Goal: Task Accomplishment & Management: Manage account settings

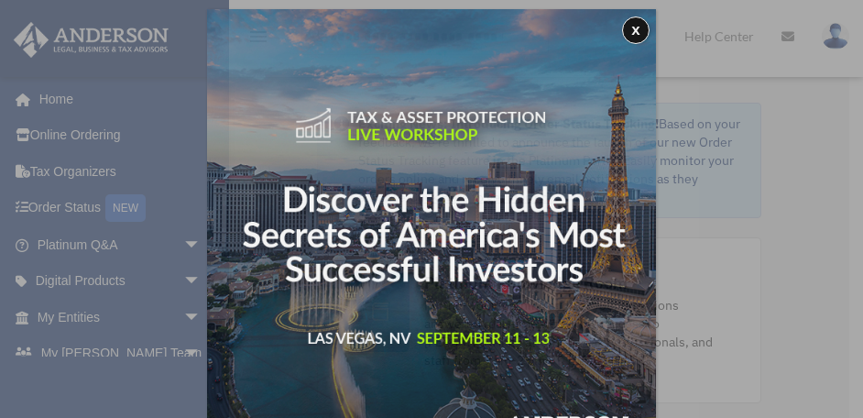
scroll to position [9, 0]
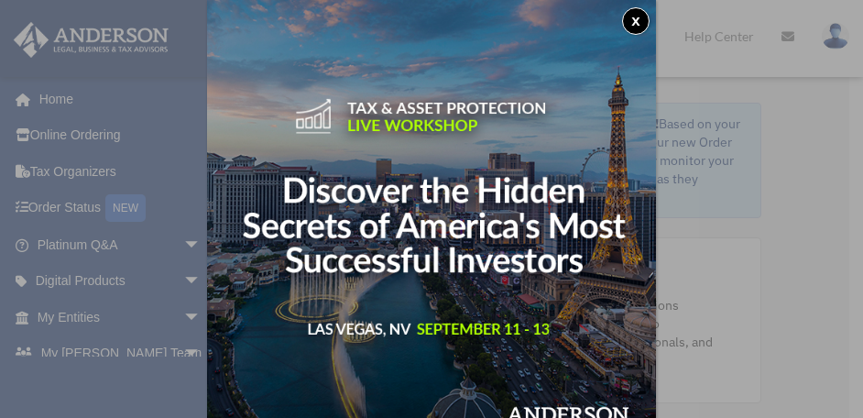
click at [633, 23] on button "x" at bounding box center [635, 20] width 27 height 27
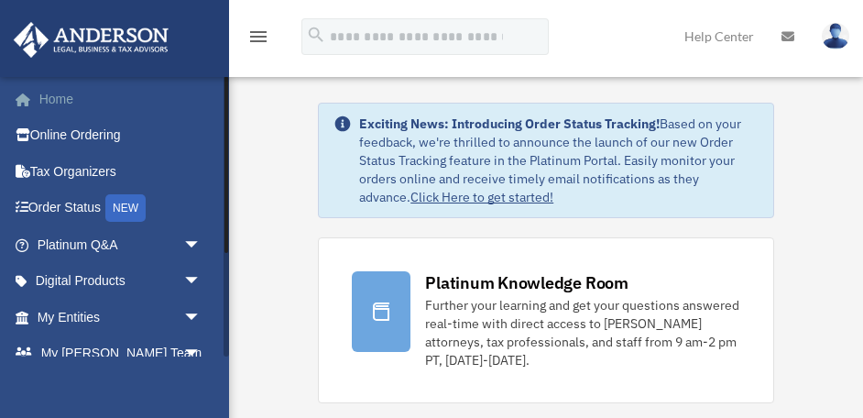
click at [67, 96] on link "Home" at bounding box center [121, 99] width 216 height 37
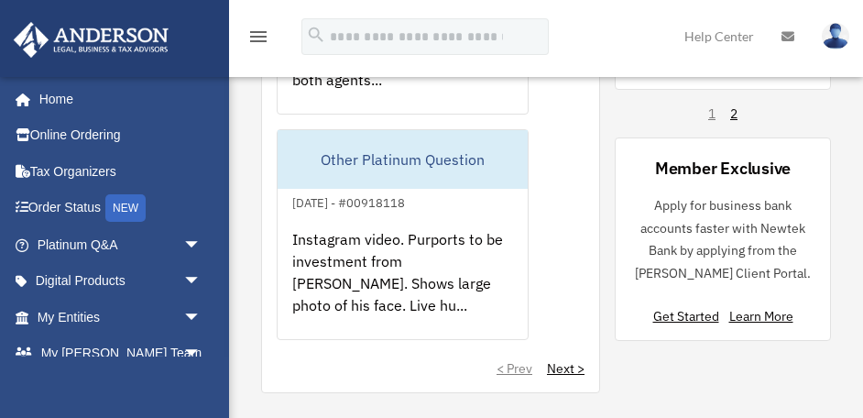
scroll to position [1931, 0]
click at [835, 42] on img at bounding box center [835, 36] width 27 height 27
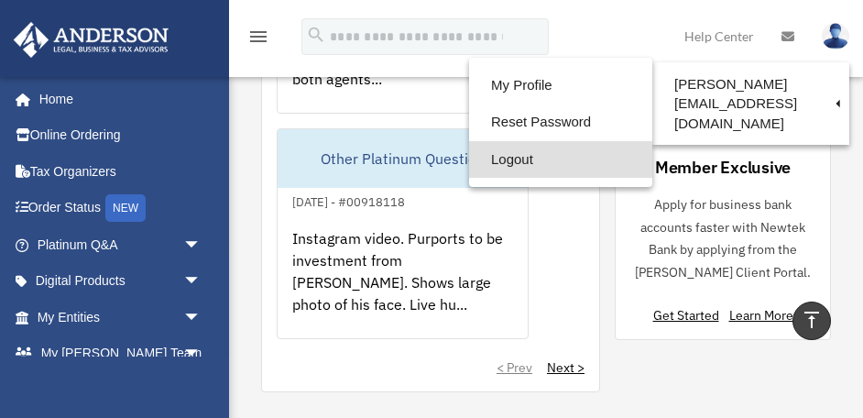
click at [484, 159] on link "Logout" at bounding box center [560, 160] width 183 height 38
